Goal: Task Accomplishment & Management: Manage account settings

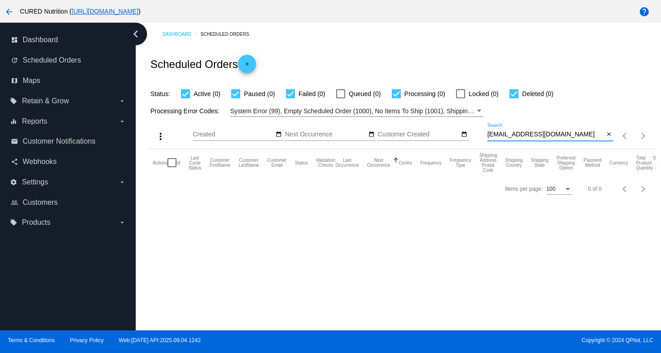
click at [525, 137] on input "[EMAIL_ADDRESS][DOMAIN_NAME]" at bounding box center [545, 134] width 117 height 7
click at [510, 133] on input "[EMAIL_ADDRESS][DOMAIN_NAME]" at bounding box center [545, 134] width 117 height 7
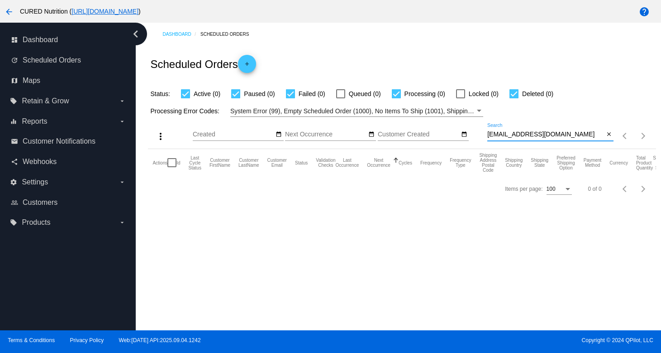
click at [510, 133] on input "[EMAIL_ADDRESS][DOMAIN_NAME]" at bounding box center [545, 134] width 117 height 7
paste input "kjcamuti"
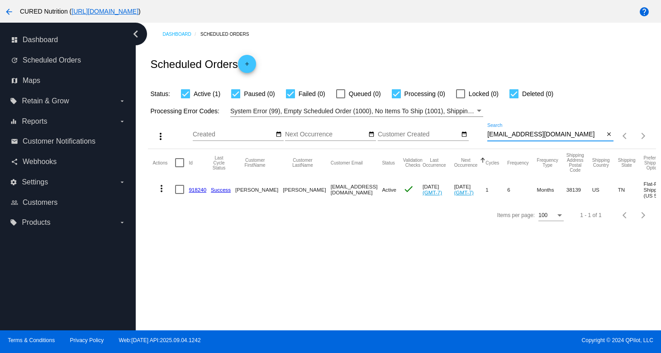
type input "[EMAIL_ADDRESS][DOMAIN_NAME]"
click at [192, 190] on link "918240" at bounding box center [198, 189] width 18 height 6
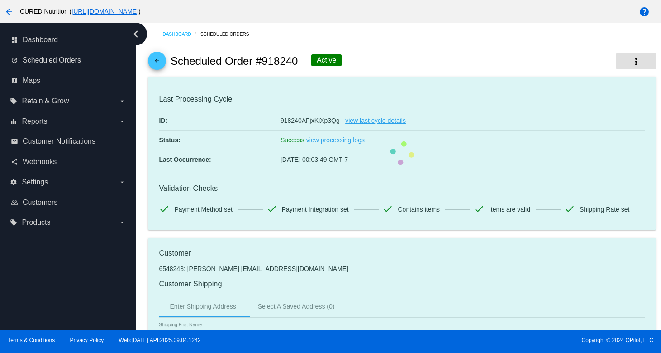
click at [641, 61] on mat-icon "more_vert" at bounding box center [636, 61] width 11 height 11
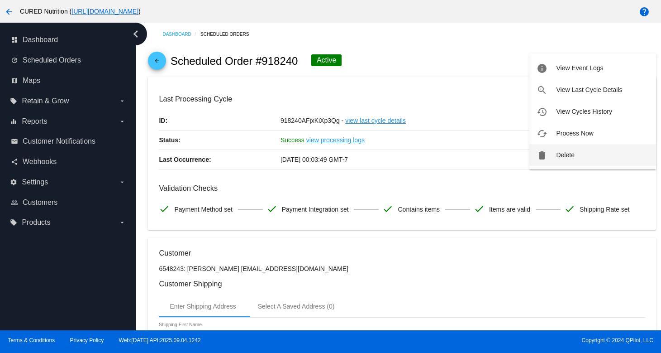
click at [563, 154] on span "Delete" at bounding box center [565, 154] width 18 height 7
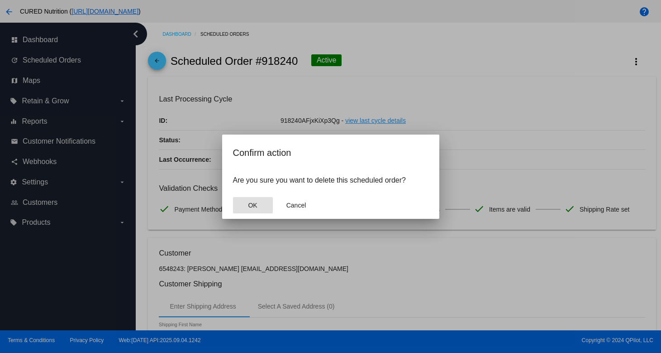
click at [242, 206] on button "OK" at bounding box center [253, 205] width 40 height 16
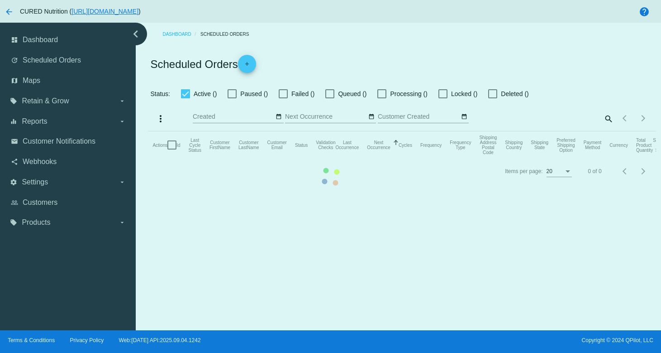
checkbox input "true"
